Goal: Transaction & Acquisition: Purchase product/service

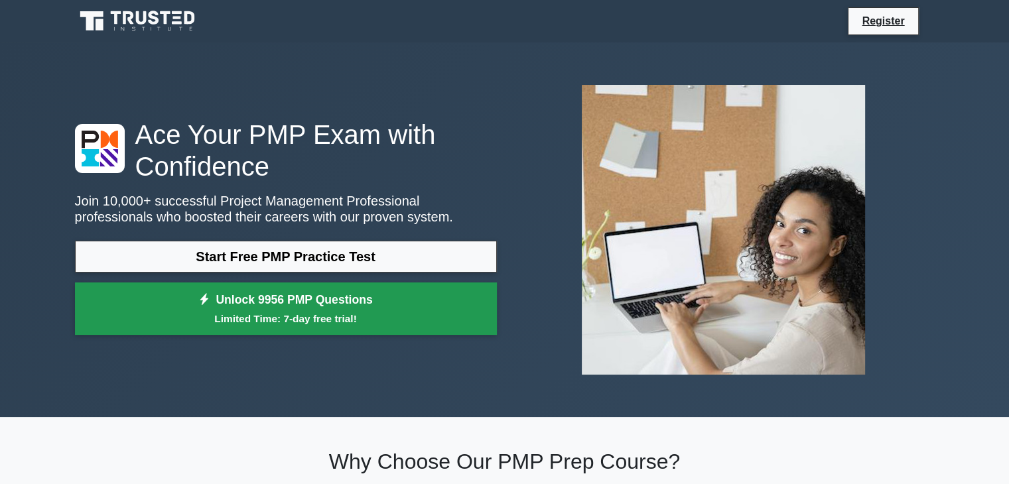
click at [316, 310] on link "Unlock 9956 PMP Questions Limited Time: 7-day free trial!" at bounding box center [286, 309] width 422 height 53
click at [317, 308] on link "Unlock 9956 PMP Questions Limited Time: 7-day free trial!" at bounding box center [286, 309] width 422 height 53
